Goal: Transaction & Acquisition: Download file/media

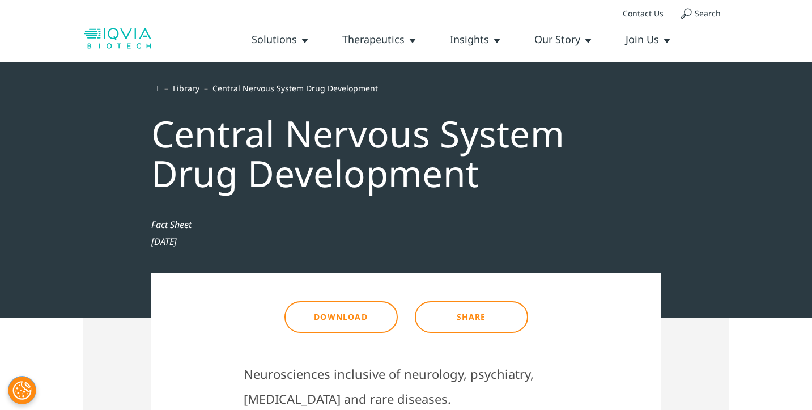
click at [336, 315] on link "Download" at bounding box center [341, 317] width 113 height 32
